Goal: Communication & Community: Answer question/provide support

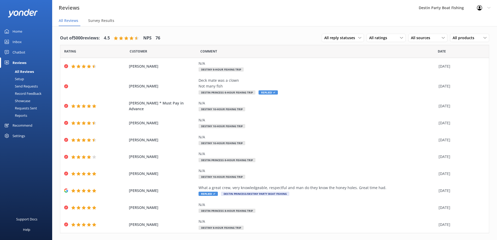
click at [10, 44] on link "Inbox" at bounding box center [26, 41] width 52 height 10
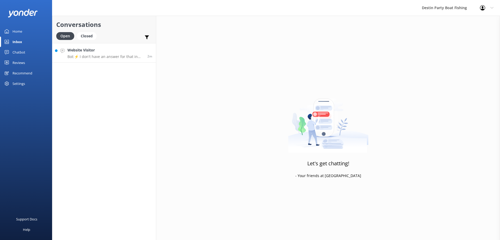
click at [130, 54] on p "Bot: ⚡ I don't have an answer for that in my knowledge base. Please try and rep…" at bounding box center [106, 56] width 76 height 5
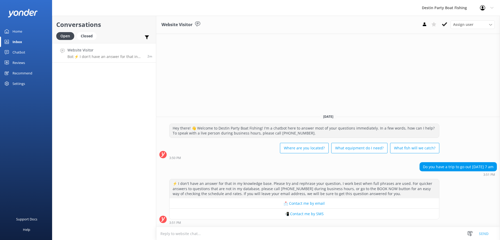
click at [374, 237] on textarea at bounding box center [328, 233] width 344 height 13
click at [251, 230] on textarea at bounding box center [328, 233] width 344 height 13
type textarea "T"
type textarea "W"
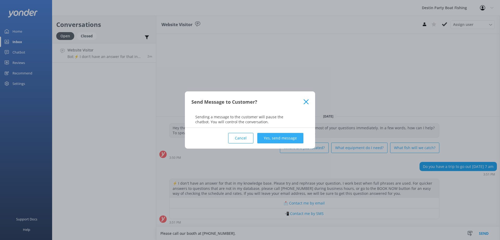
type textarea "Please call our booth at [PHONE_NUMBER]."
click at [279, 140] on button "Yes, send message" at bounding box center [281, 138] width 46 height 10
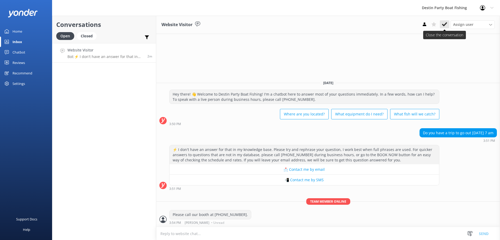
click at [444, 23] on icon at bounding box center [444, 24] width 5 height 5
